Goal: Task Accomplishment & Management: Use online tool/utility

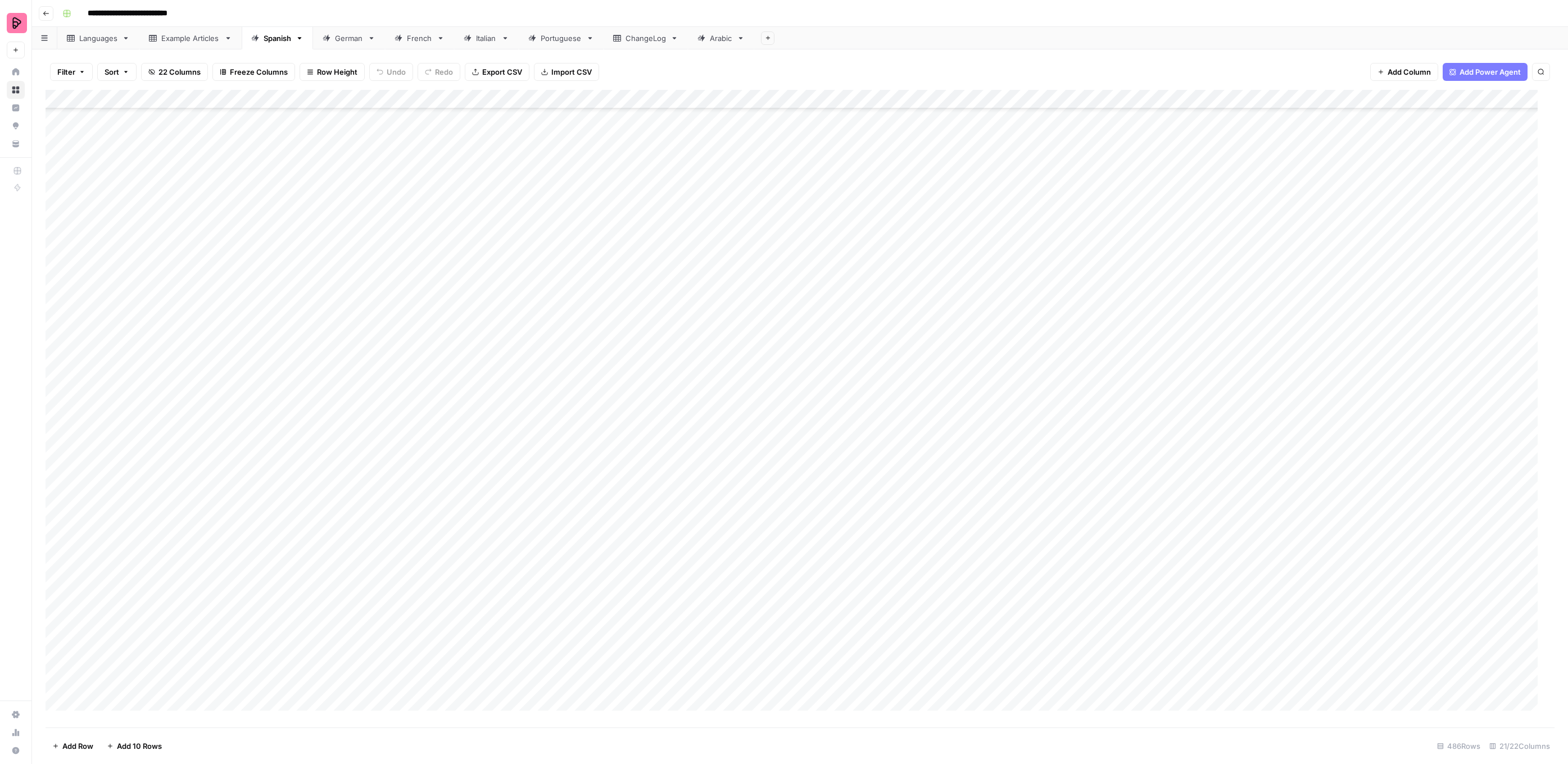
scroll to position [7677, 0]
click at [415, 41] on div "French" at bounding box center [420, 38] width 26 height 11
click at [374, 236] on div "Add Column" at bounding box center [800, 408] width 1509 height 637
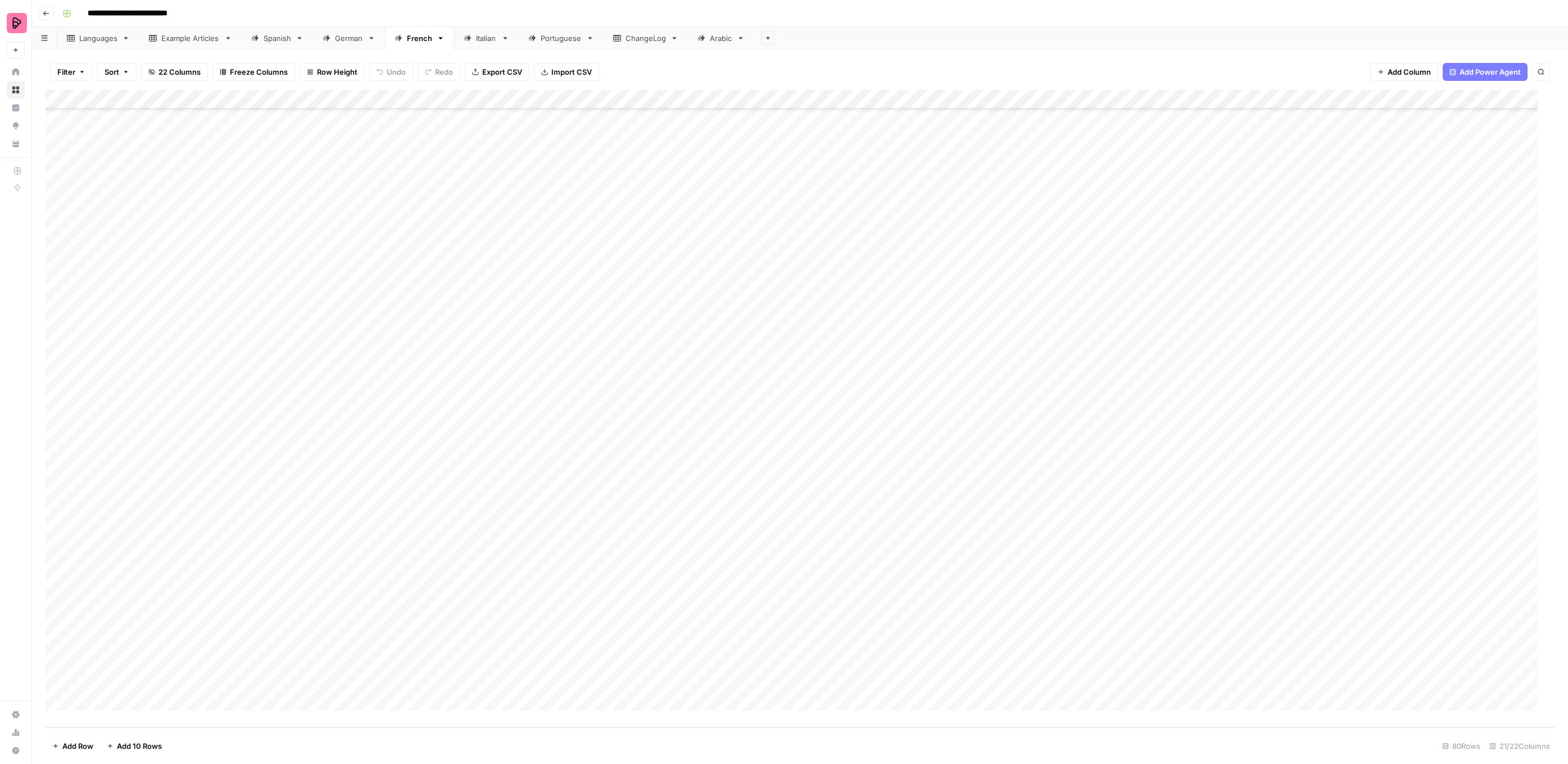
click at [280, 37] on div "Spanish" at bounding box center [277, 38] width 28 height 11
click at [789, 644] on div "Add Column" at bounding box center [800, 408] width 1509 height 637
click at [797, 665] on div "Add Column" at bounding box center [800, 408] width 1509 height 637
click at [796, 684] on div "Add Column" at bounding box center [800, 408] width 1509 height 637
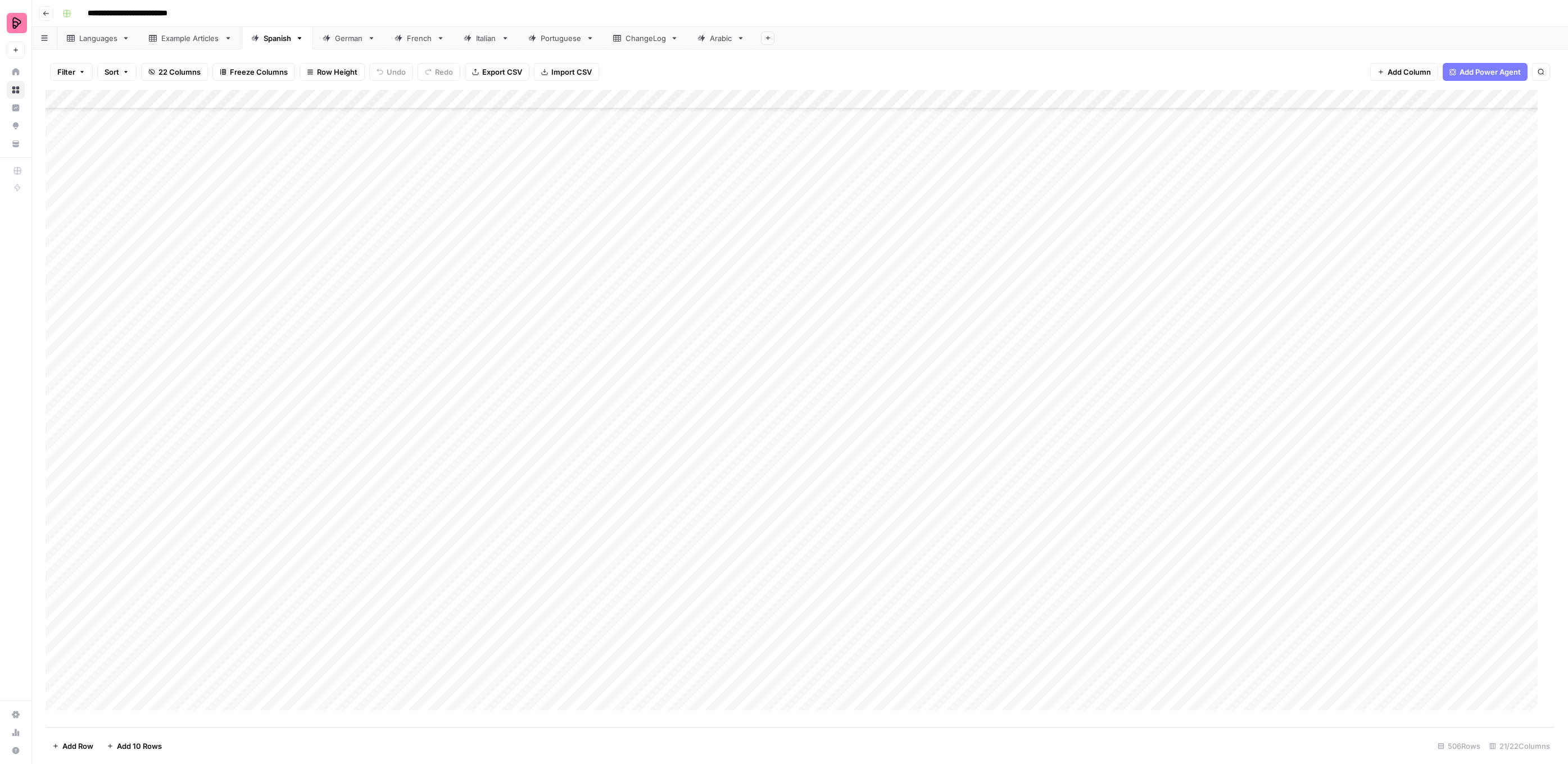
click at [345, 39] on div "German" at bounding box center [349, 38] width 28 height 11
